Goal: Find specific page/section: Find specific page/section

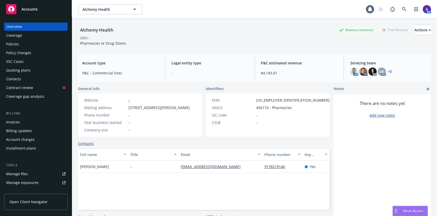
click at [23, 42] on div "Policies" at bounding box center [35, 44] width 59 height 8
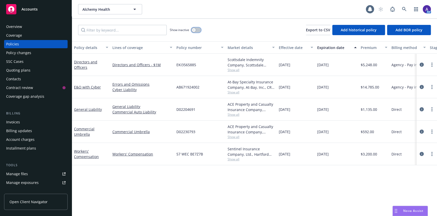
click at [196, 29] on button "button" at bounding box center [196, 29] width 10 height 5
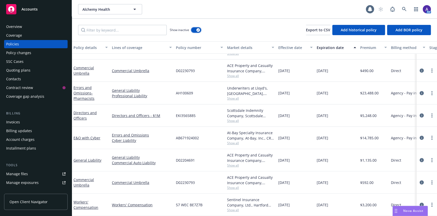
scroll to position [83, 0]
click at [419, 91] on icon "circleInformation" at bounding box center [421, 93] width 4 height 4
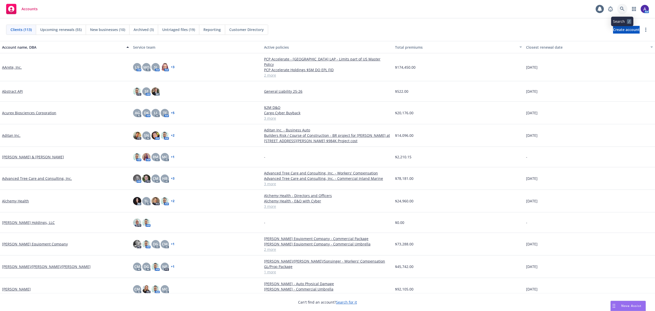
click at [620, 9] on icon at bounding box center [622, 9] width 5 height 5
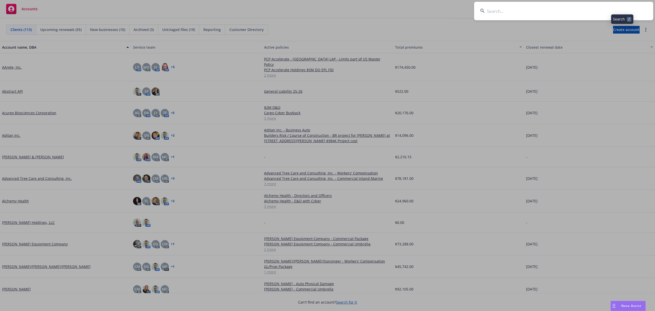
click at [574, 5] on input at bounding box center [563, 11] width 179 height 18
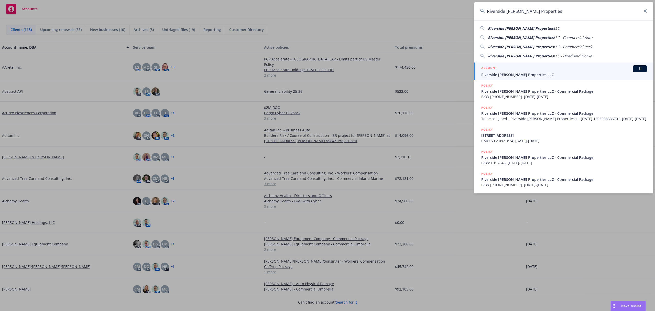
type input "Riverside [PERSON_NAME] Properties"
click at [522, 67] on div "ACCOUNT BI" at bounding box center [564, 68] width 166 height 7
